Goal: Entertainment & Leisure: Consume media (video, audio)

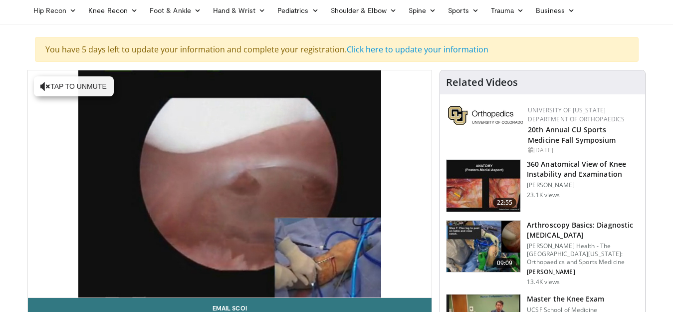
scroll to position [80, 0]
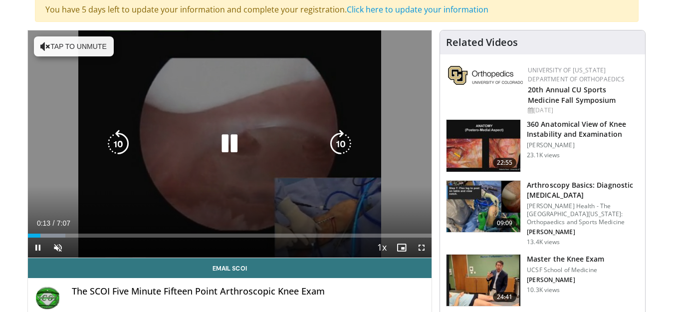
click at [66, 46] on button "Tap to unmute" at bounding box center [74, 46] width 80 height 20
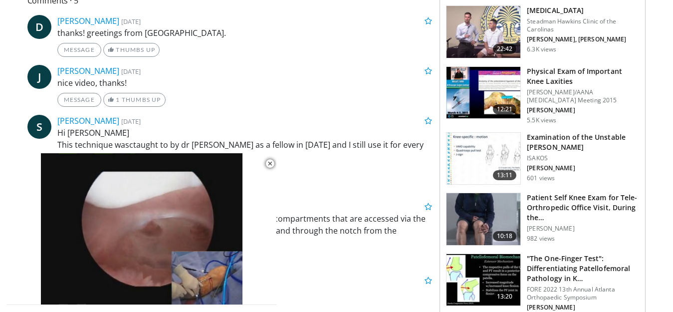
scroll to position [565, 0]
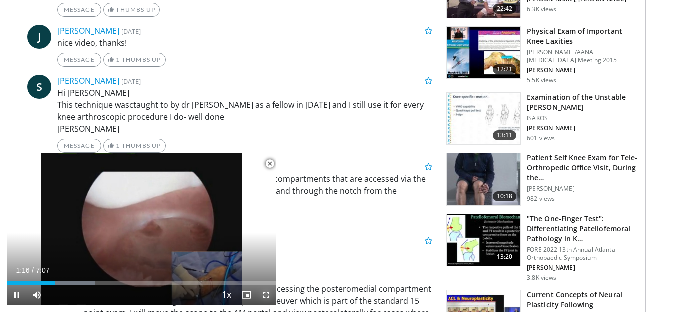
click at [265, 294] on span "Video Player" at bounding box center [266, 294] width 20 height 20
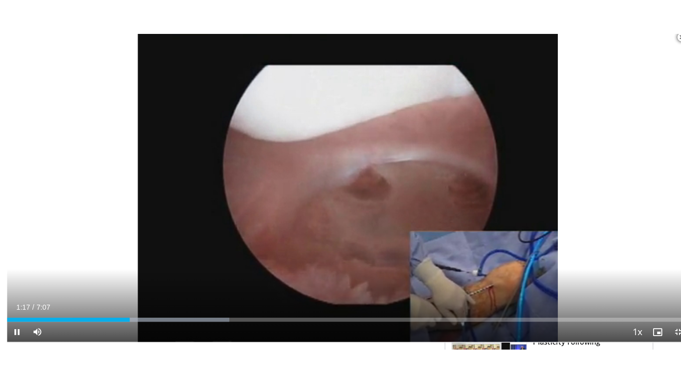
scroll to position [338, 0]
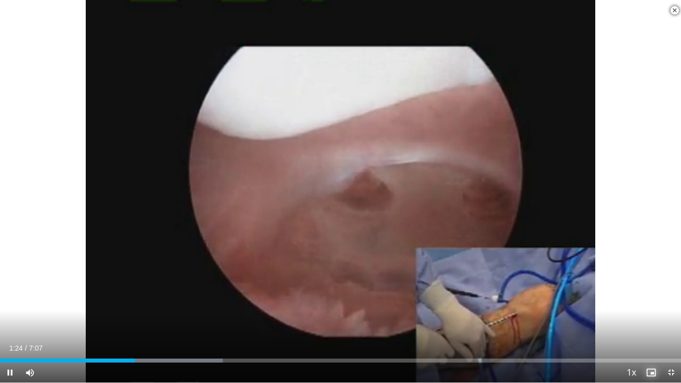
click at [651, 311] on span "Video Player" at bounding box center [651, 372] width 20 height 20
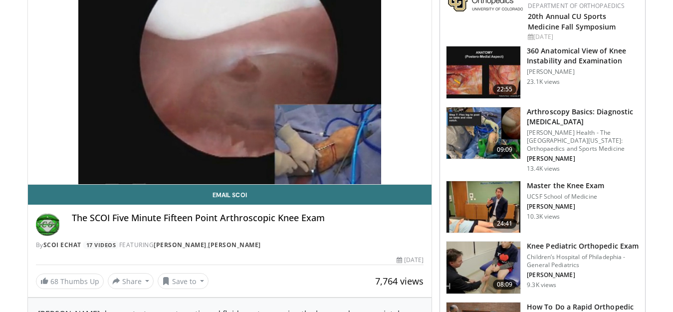
scroll to position [173, 0]
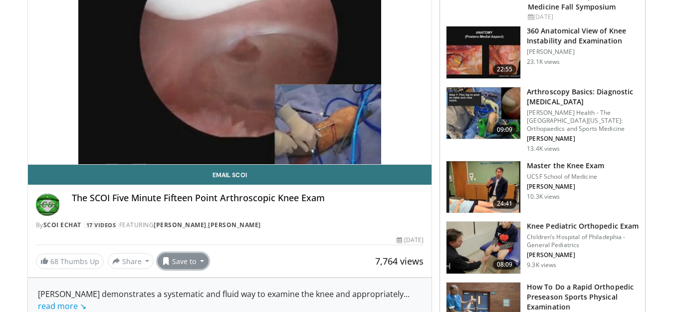
click at [201, 260] on button "Save to" at bounding box center [183, 261] width 51 height 16
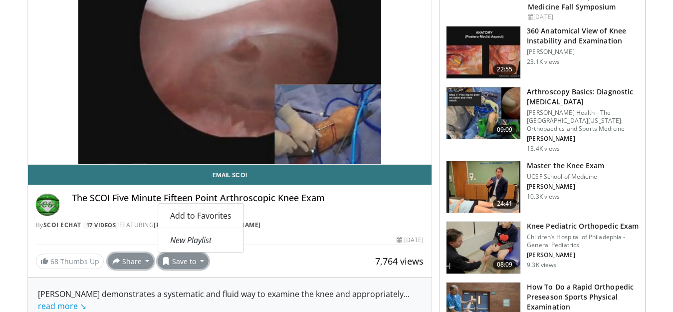
click at [146, 261] on button "Share" at bounding box center [131, 261] width 46 height 16
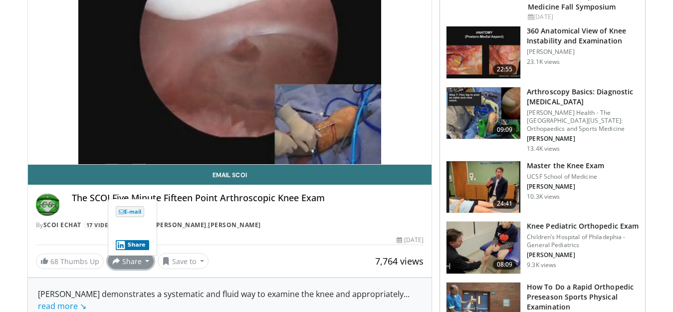
click at [312, 223] on div "By SCOI eChat 17 Videos FEATURING Mark Getelman , Randy Clark" at bounding box center [230, 224] width 388 height 9
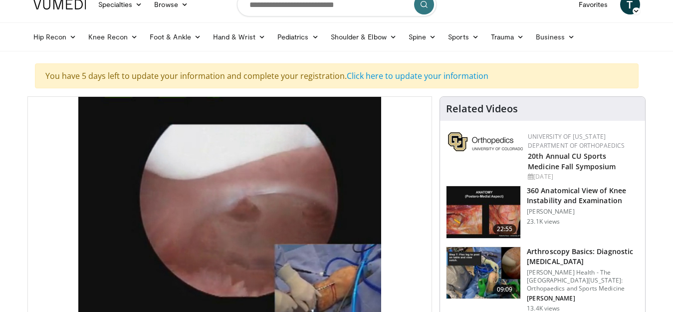
scroll to position [0, 0]
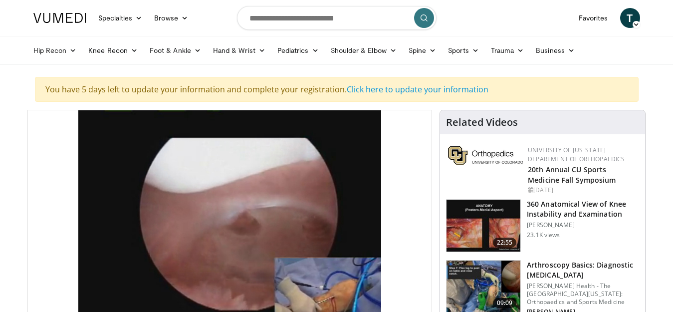
drag, startPoint x: 232, startPoint y: 220, endPoint x: 125, endPoint y: 164, distance: 120.4
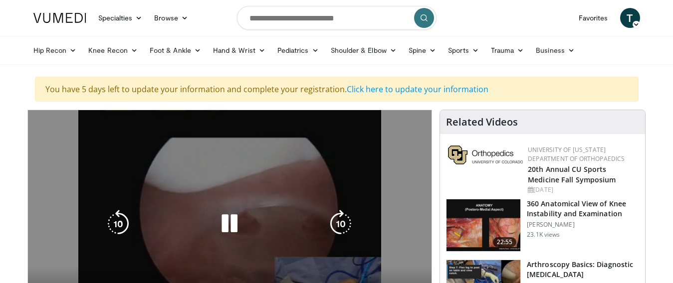
click at [231, 225] on icon "Video Player" at bounding box center [229, 224] width 28 height 28
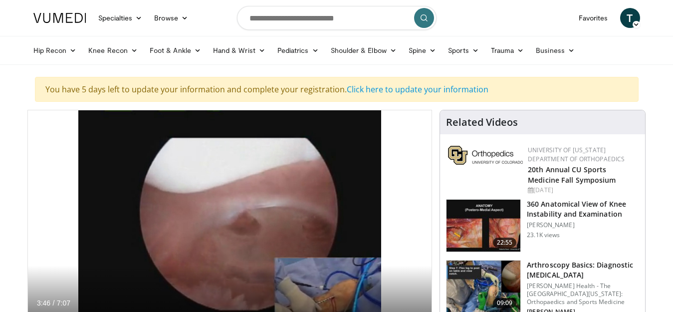
click at [172, 98] on div "You have 5 days left to update your information and complete your registration.…" at bounding box center [336, 89] width 603 height 25
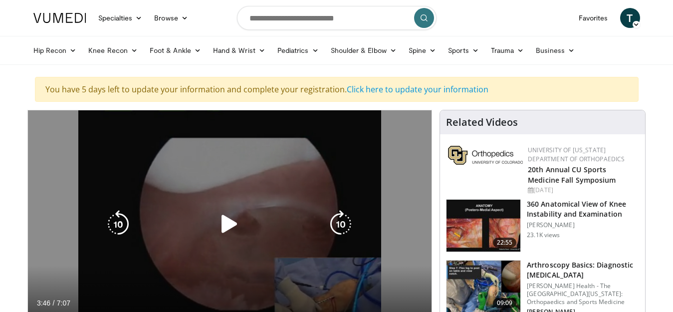
click at [168, 162] on div "10 seconds Tap to unmute" at bounding box center [230, 223] width 404 height 227
click at [230, 226] on icon "Video Player" at bounding box center [229, 224] width 28 height 28
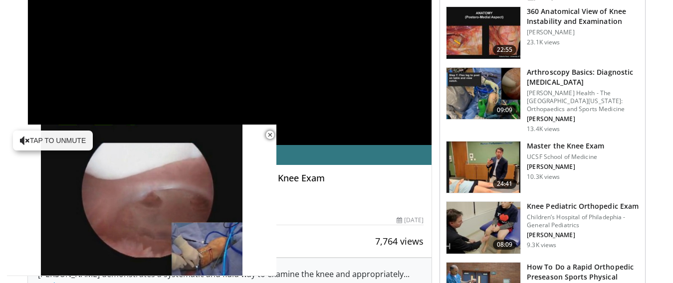
scroll to position [193, 0]
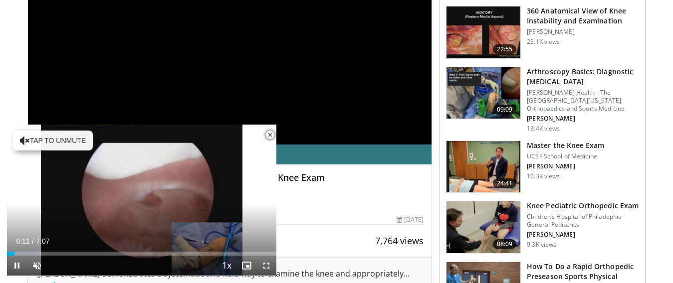
click at [269, 134] on span "Video Player" at bounding box center [270, 135] width 20 height 20
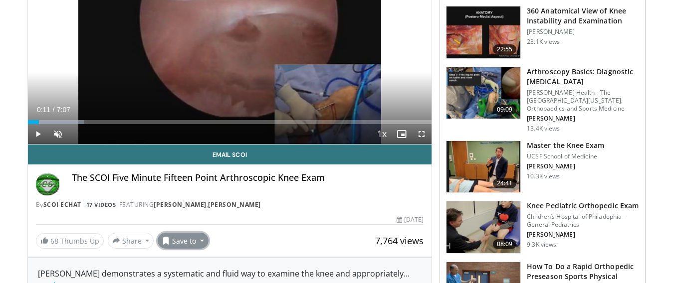
click at [200, 238] on button "Save to" at bounding box center [183, 241] width 51 height 16
click at [343, 196] on div "The SCOI Five Minute Fifteen Point Arthroscopic Knee Exam" at bounding box center [248, 184] width 352 height 24
click at [199, 242] on button "Save to" at bounding box center [183, 241] width 51 height 16
click at [201, 221] on em "New Playlist" at bounding box center [190, 220] width 41 height 11
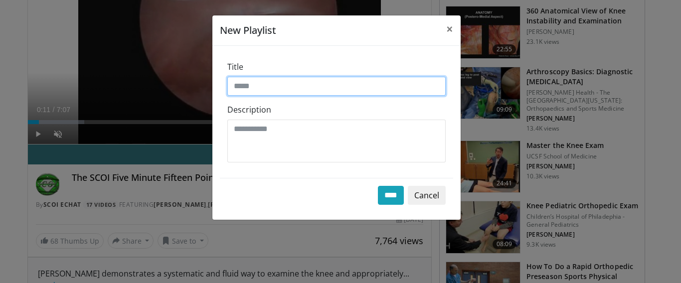
click at [284, 88] on input "Title" at bounding box center [336, 86] width 218 height 19
type input "****"
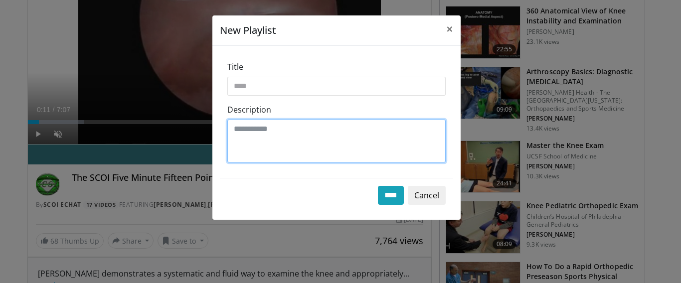
click at [269, 128] on textarea "Description" at bounding box center [336, 141] width 218 height 43
click at [269, 128] on textarea "**********" at bounding box center [336, 141] width 218 height 43
type textarea "**********"
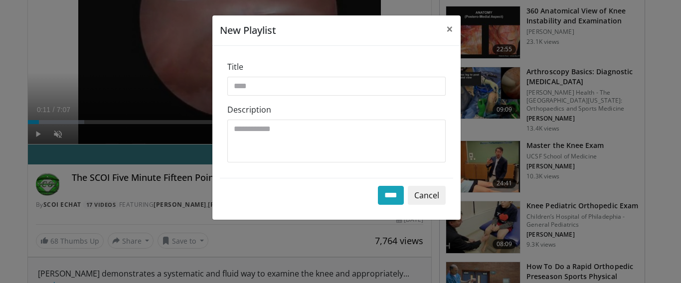
click at [206, 106] on div "**********" at bounding box center [340, 141] width 681 height 283
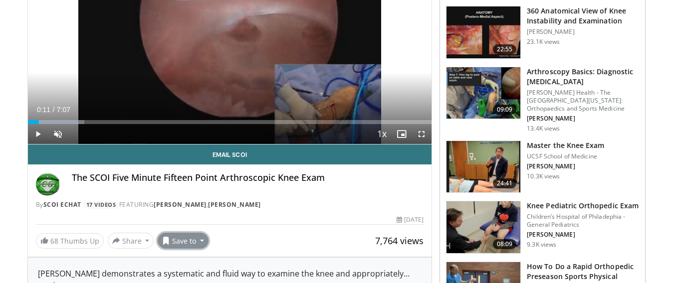
click at [189, 237] on button "Save to" at bounding box center [183, 241] width 51 height 16
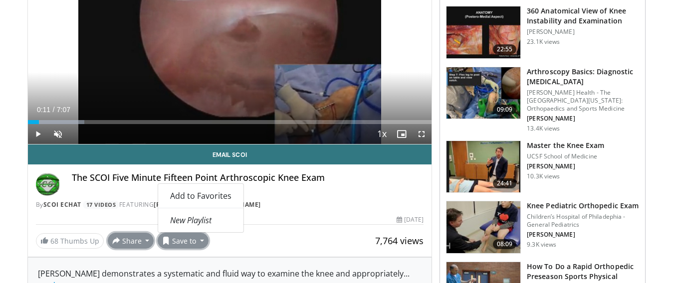
click at [135, 238] on button "Share" at bounding box center [131, 241] width 46 height 16
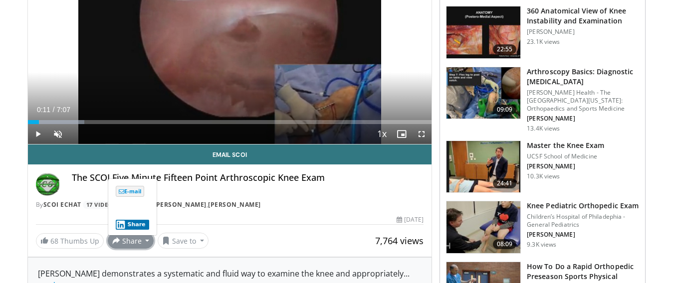
click at [388, 186] on div "The SCOI Five Minute Fifteen Point Arthroscopic Knee Exam" at bounding box center [248, 184] width 352 height 24
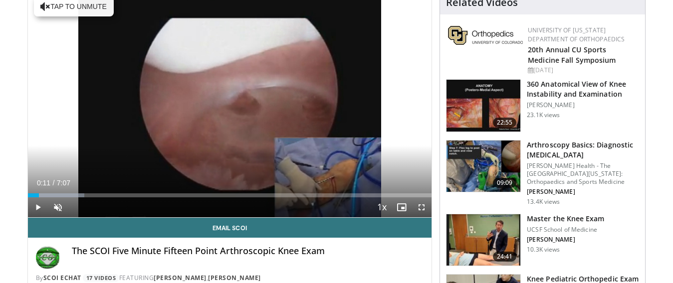
scroll to position [40, 0]
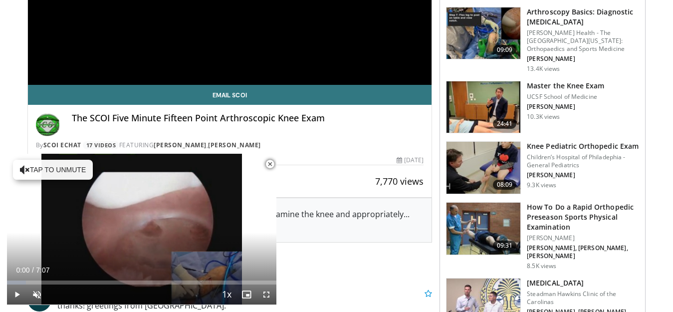
scroll to position [273, 0]
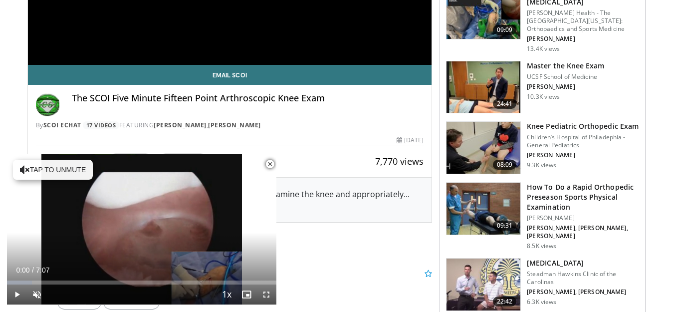
click at [268, 164] on span "Video Player" at bounding box center [270, 164] width 20 height 20
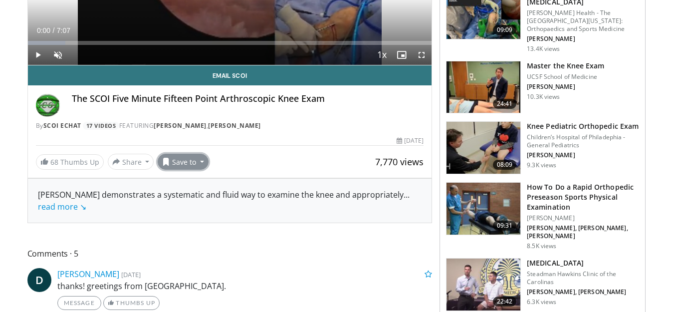
click at [203, 160] on button "Save to" at bounding box center [183, 162] width 51 height 16
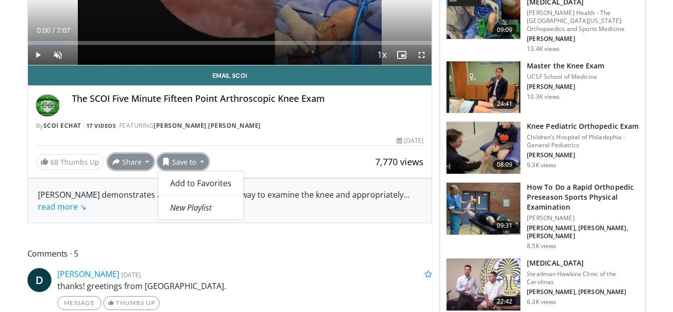
click at [130, 160] on button "Share" at bounding box center [131, 162] width 46 height 16
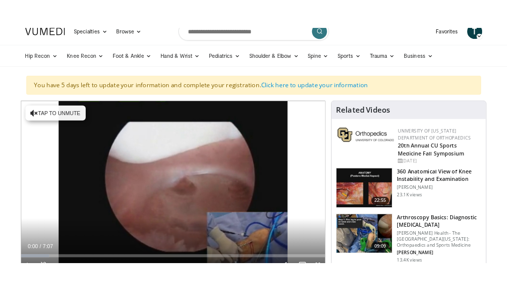
scroll to position [0, 0]
